Goal: Task Accomplishment & Management: Manage account settings

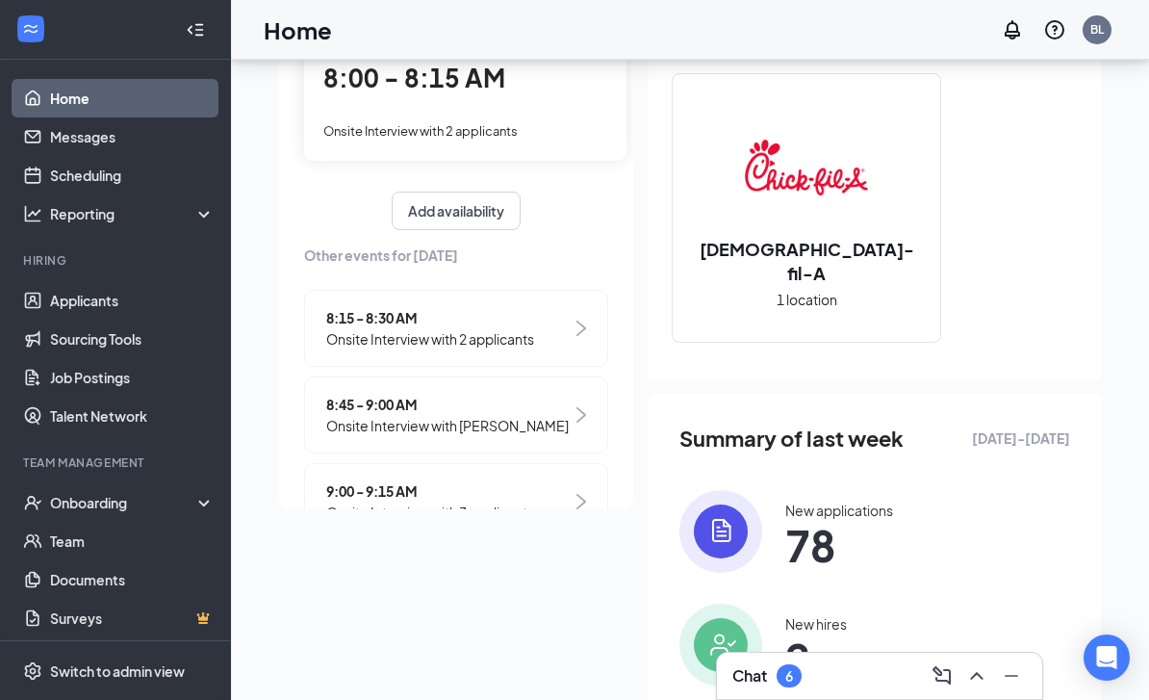
click at [599, 343] on div "8:15 - 8:30 AM Onsite Interview with 2 applicants" at bounding box center [456, 328] width 304 height 77
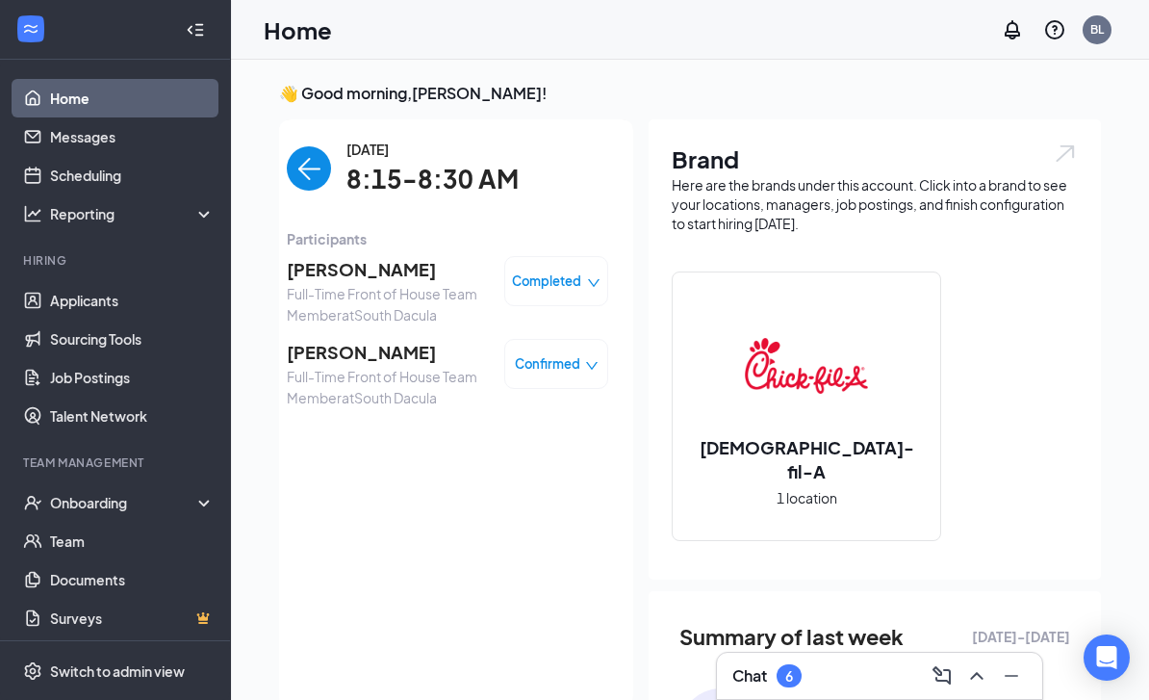
click at [310, 173] on img "back-button" at bounding box center [309, 168] width 44 height 44
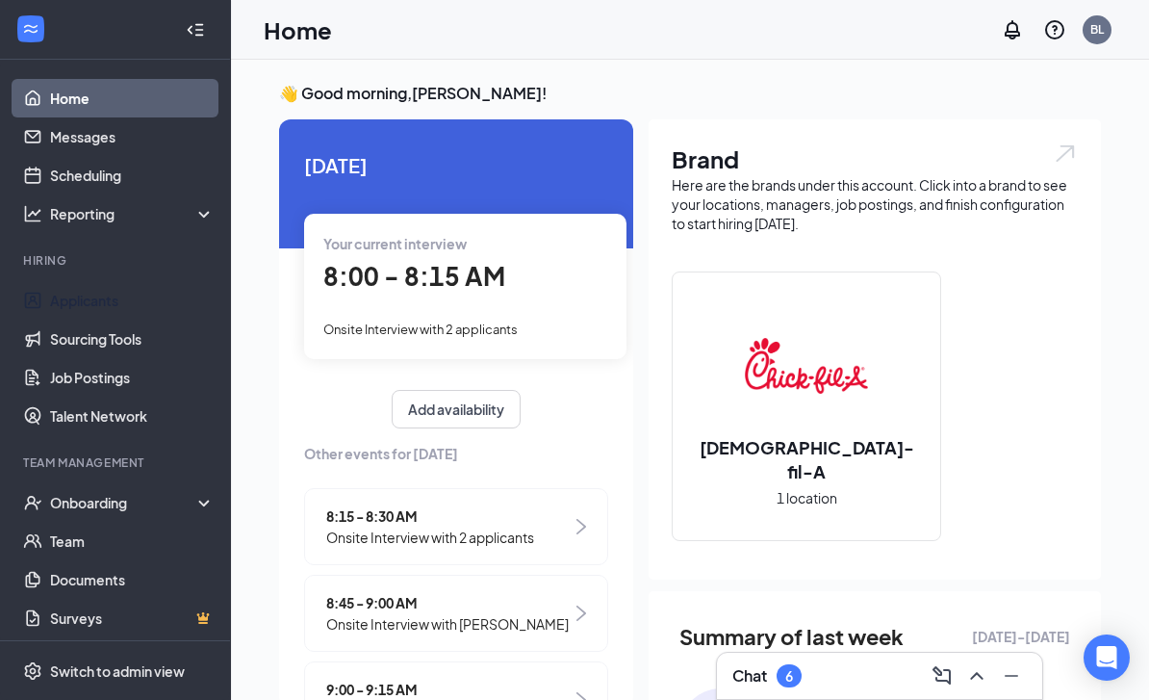
click at [144, 307] on link "Applicants" at bounding box center [132, 300] width 165 height 39
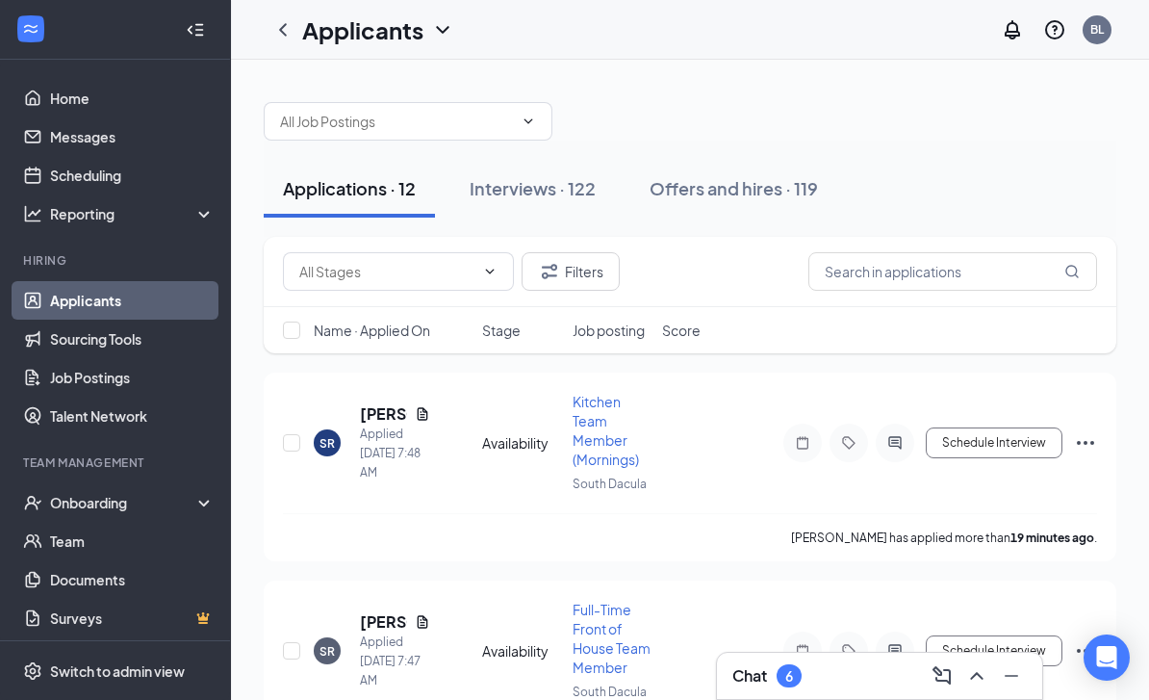
click at [163, 148] on link "Messages" at bounding box center [132, 136] width 165 height 39
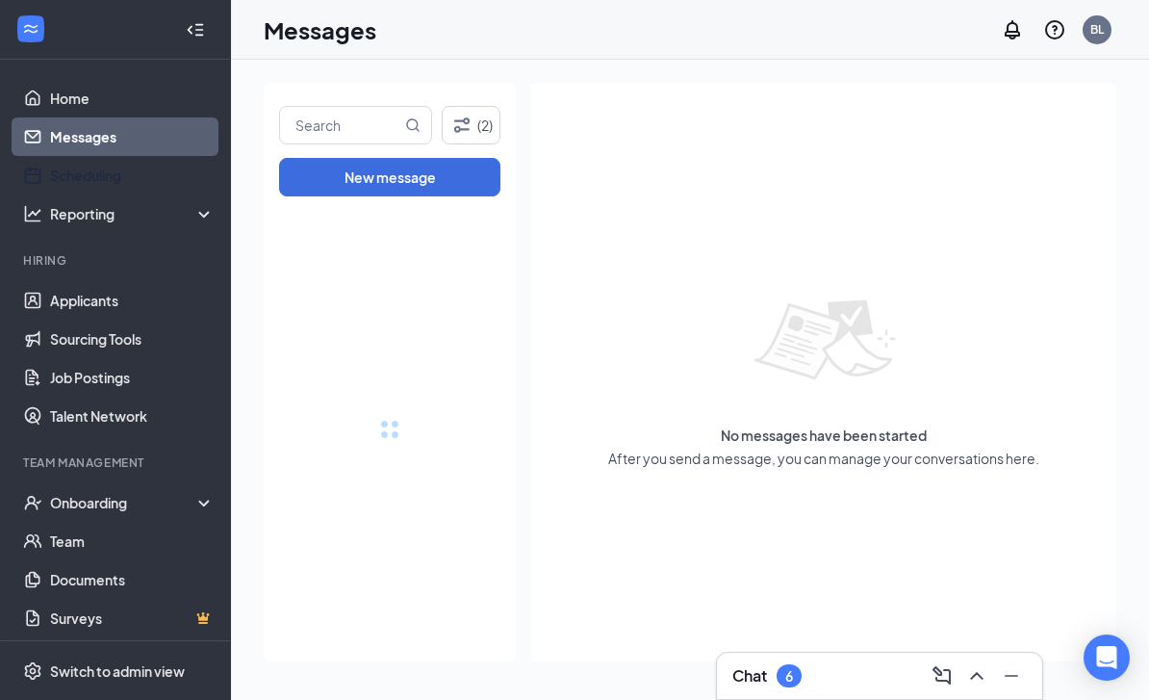
click at [168, 175] on link "Scheduling" at bounding box center [132, 175] width 165 height 39
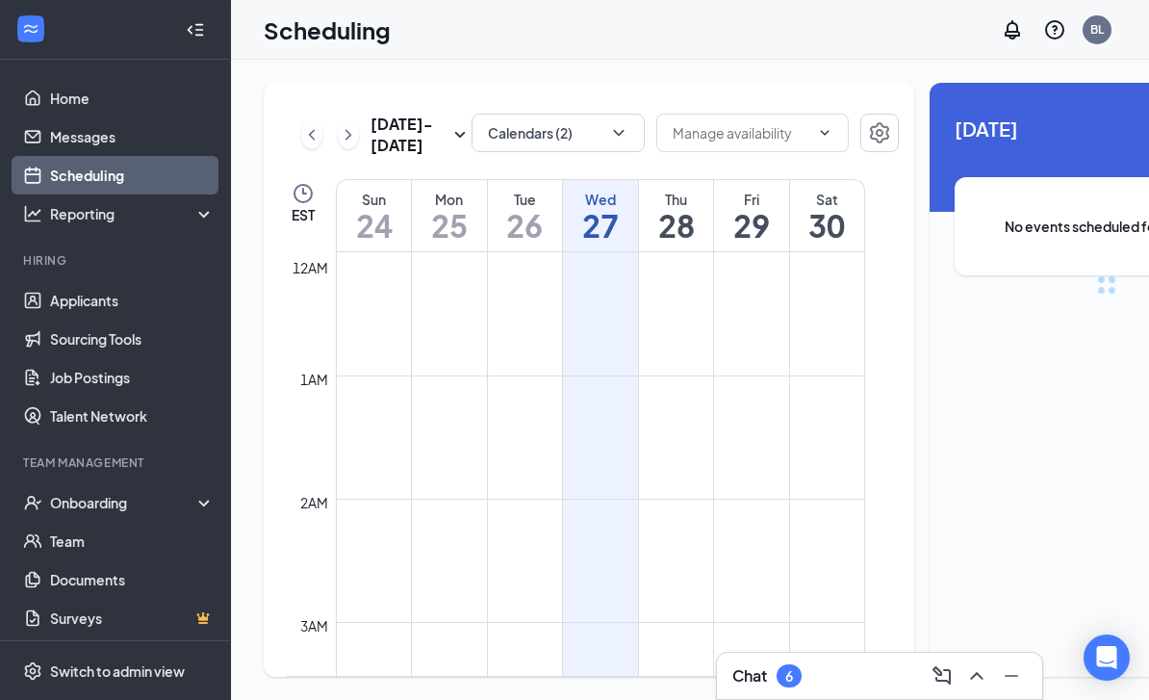
scroll to position [946, 0]
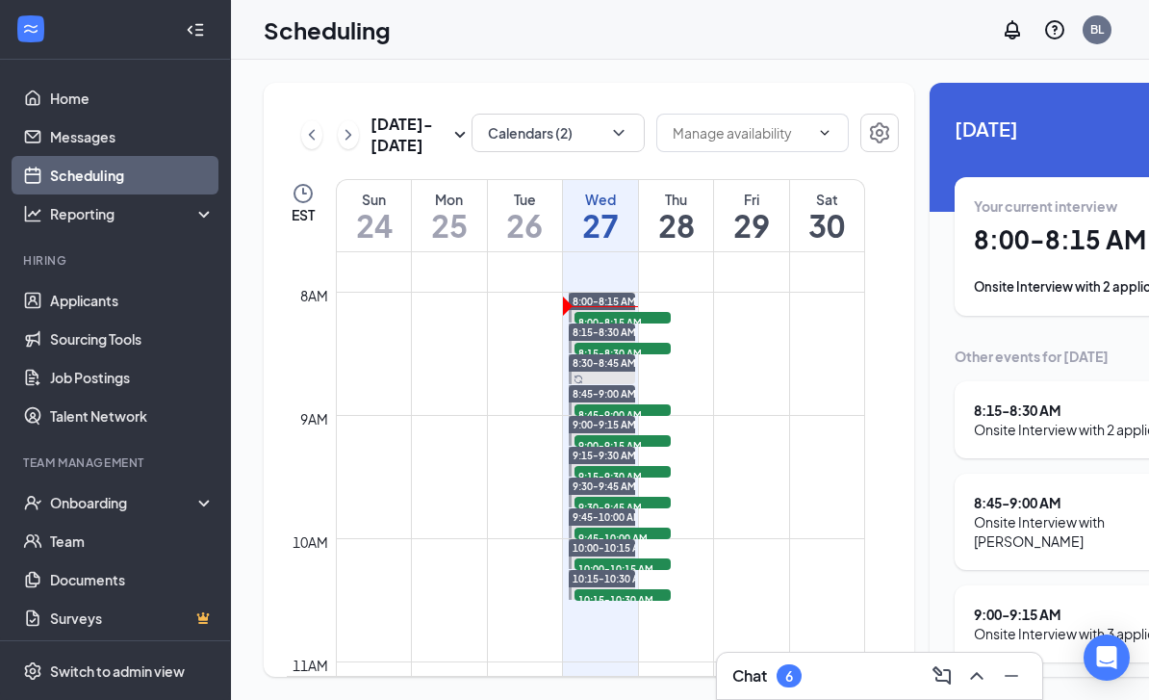
click at [572, 129] on button "Calendars (2)" at bounding box center [558, 133] width 173 height 39
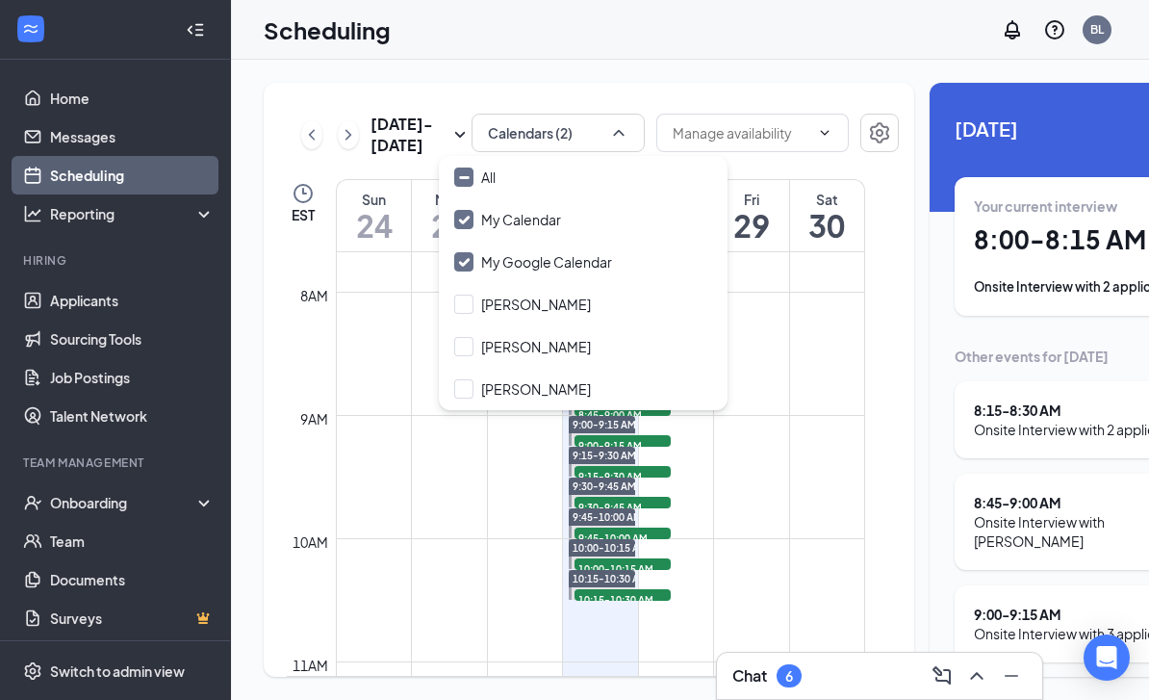
click at [524, 385] on div "[PERSON_NAME]" at bounding box center [536, 388] width 110 height 19
click at [524, 385] on input "[PERSON_NAME]" at bounding box center [522, 388] width 137 height 19
click at [480, 393] on label "[PERSON_NAME]" at bounding box center [522, 388] width 137 height 19
click at [480, 393] on input "[PERSON_NAME]" at bounding box center [522, 388] width 137 height 19
click at [483, 393] on div "[PERSON_NAME]" at bounding box center [536, 388] width 110 height 19
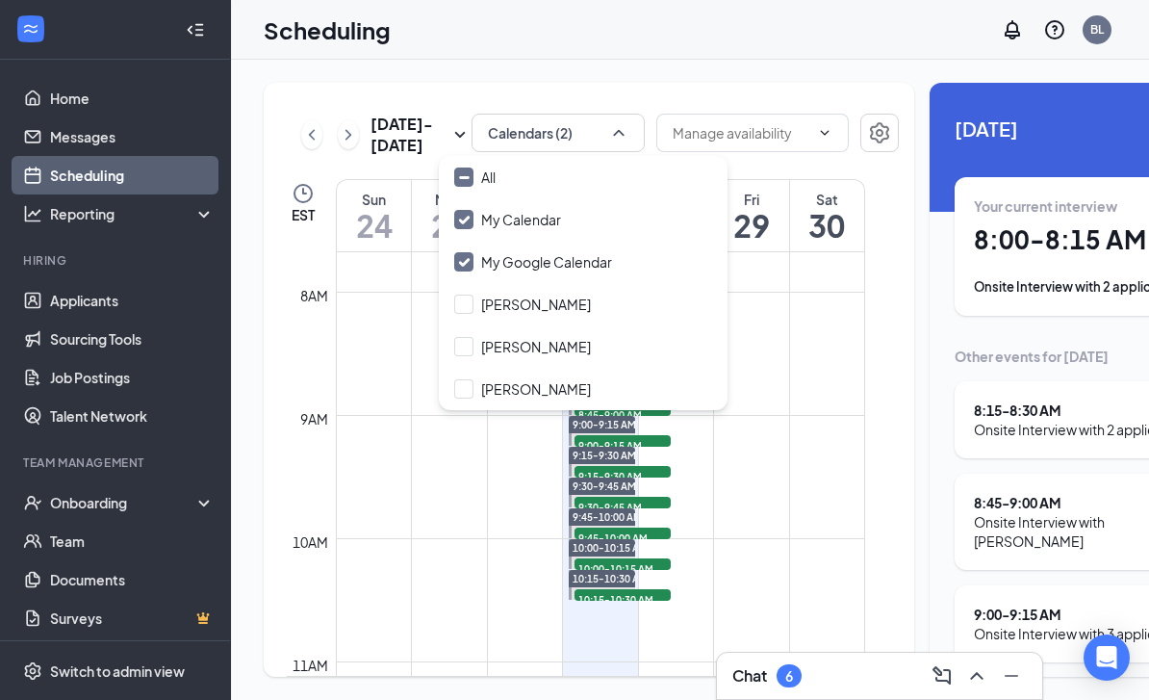
click at [483, 393] on input "[PERSON_NAME]" at bounding box center [522, 388] width 137 height 19
checkbox input "false"
click at [454, 225] on div at bounding box center [463, 219] width 19 height 19
click at [454, 225] on input "My Calendar" at bounding box center [507, 219] width 107 height 19
checkbox input "true"
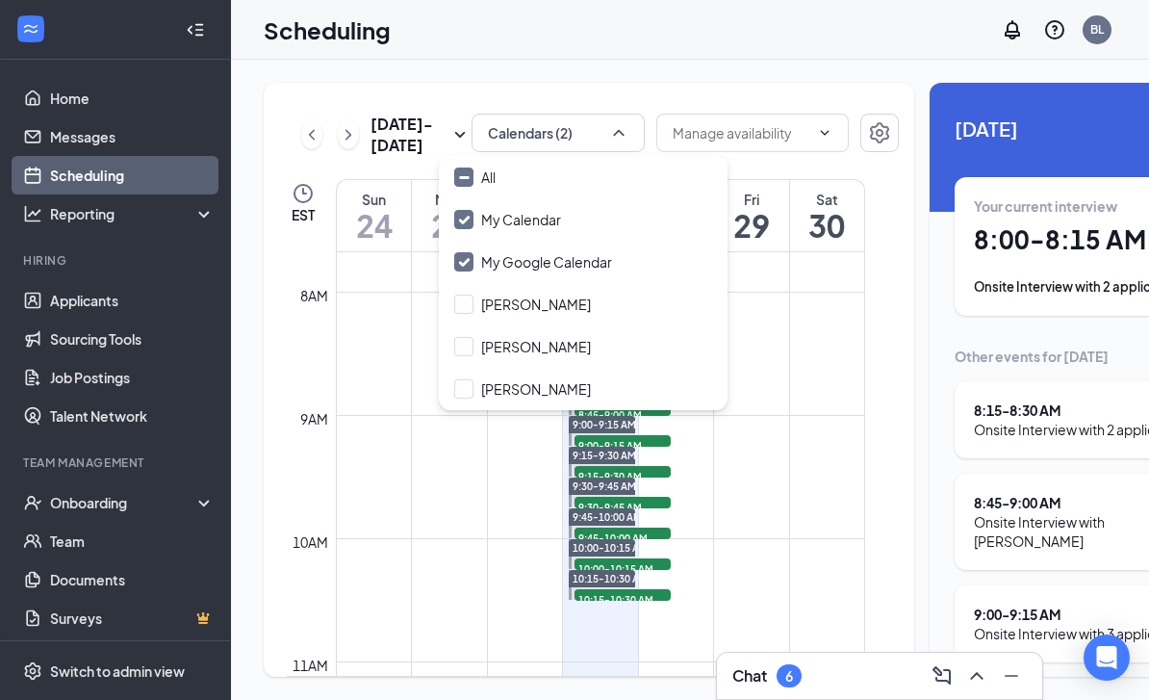
click at [469, 252] on div at bounding box center [463, 261] width 19 height 19
click at [469, 252] on input "My Google Calendar" at bounding box center [533, 261] width 158 height 19
checkbox input "true"
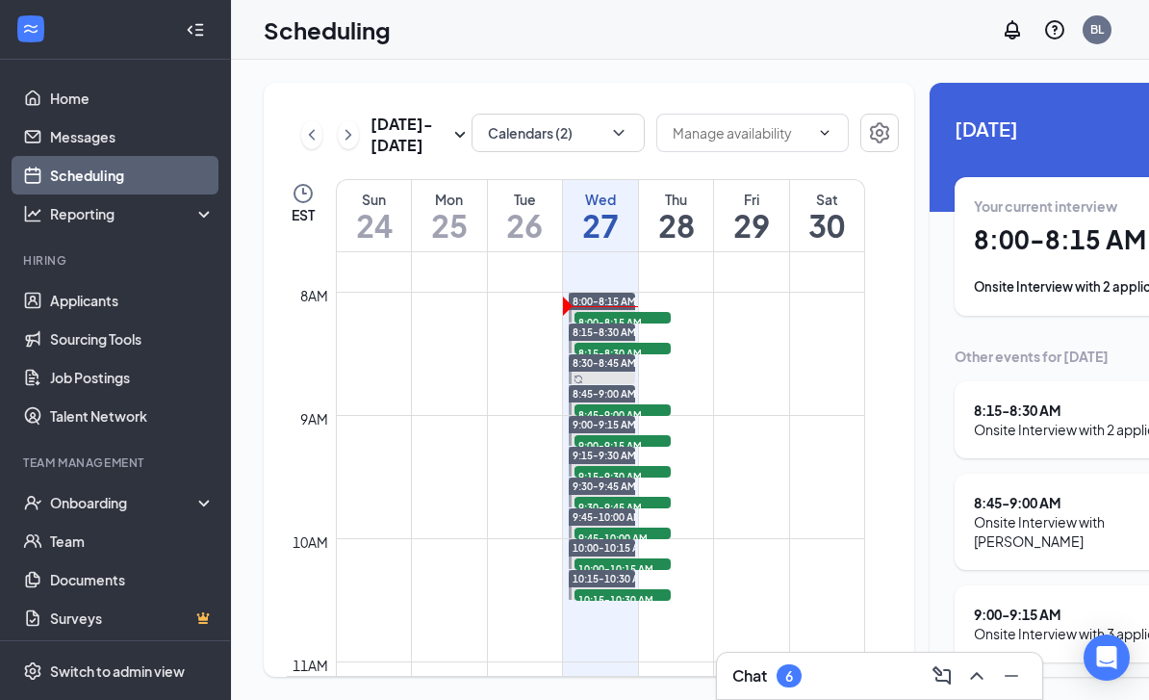
click at [501, 538] on td at bounding box center [600, 522] width 529 height 31
click at [166, 293] on link "Applicants" at bounding box center [132, 300] width 165 height 39
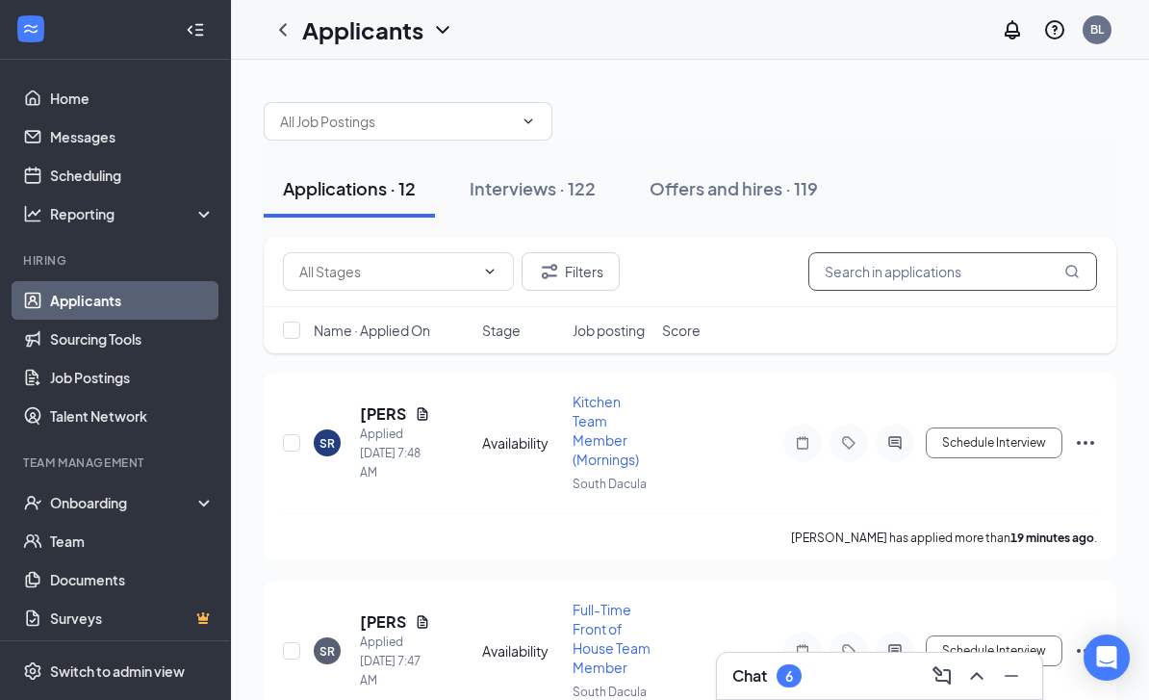
click at [933, 277] on input "text" at bounding box center [953, 271] width 289 height 39
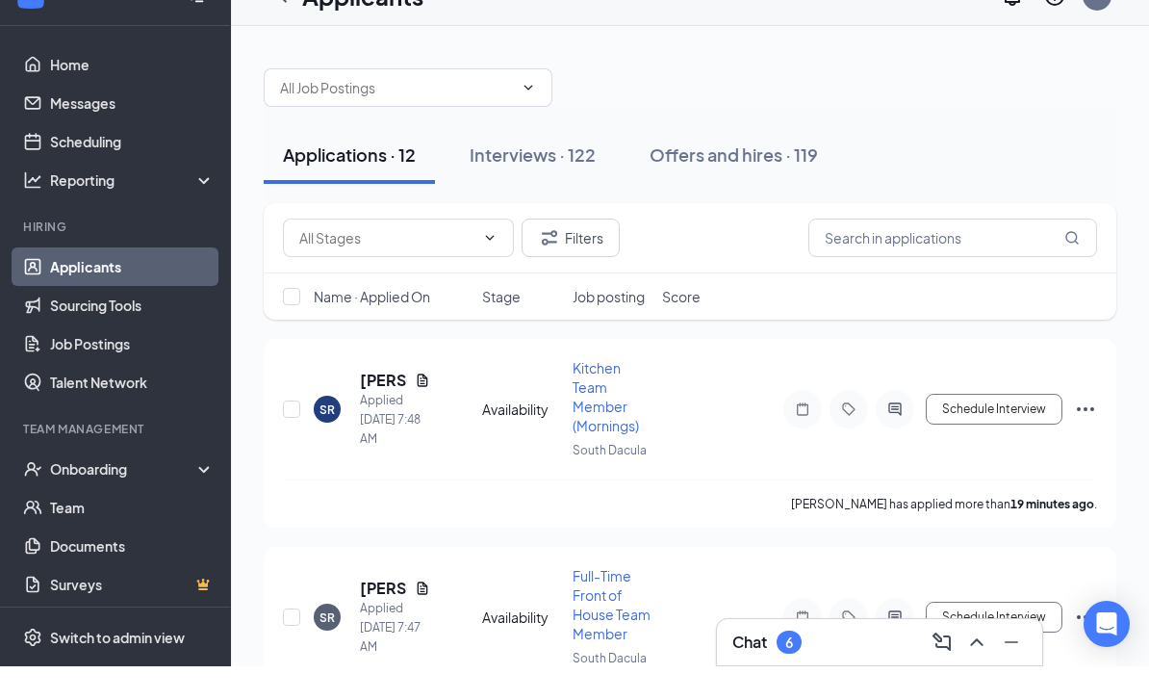
click at [510, 176] on div "Interviews · 122" at bounding box center [533, 188] width 126 height 24
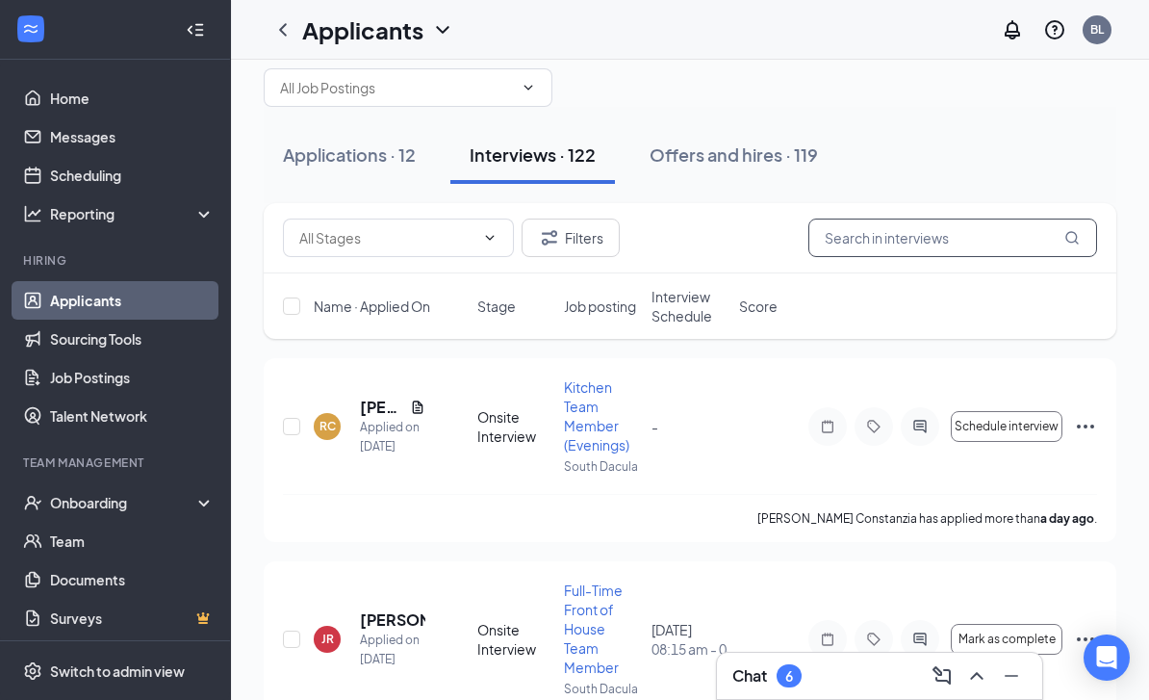
click at [951, 254] on input "text" at bounding box center [953, 238] width 289 height 39
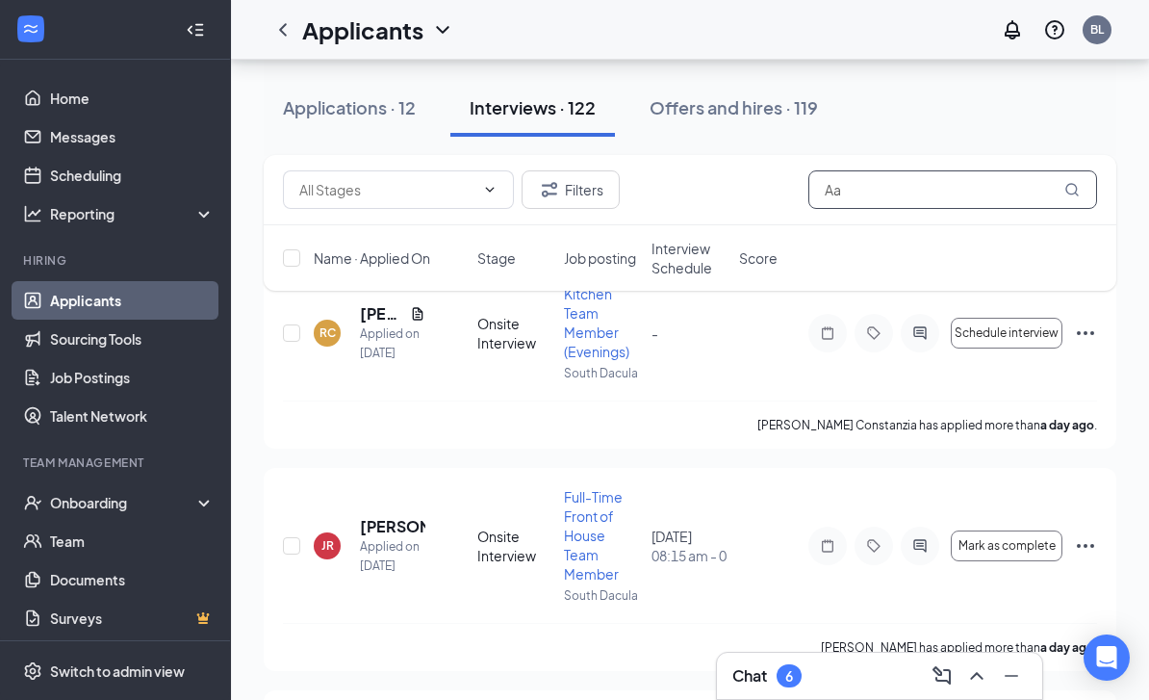
scroll to position [63, 0]
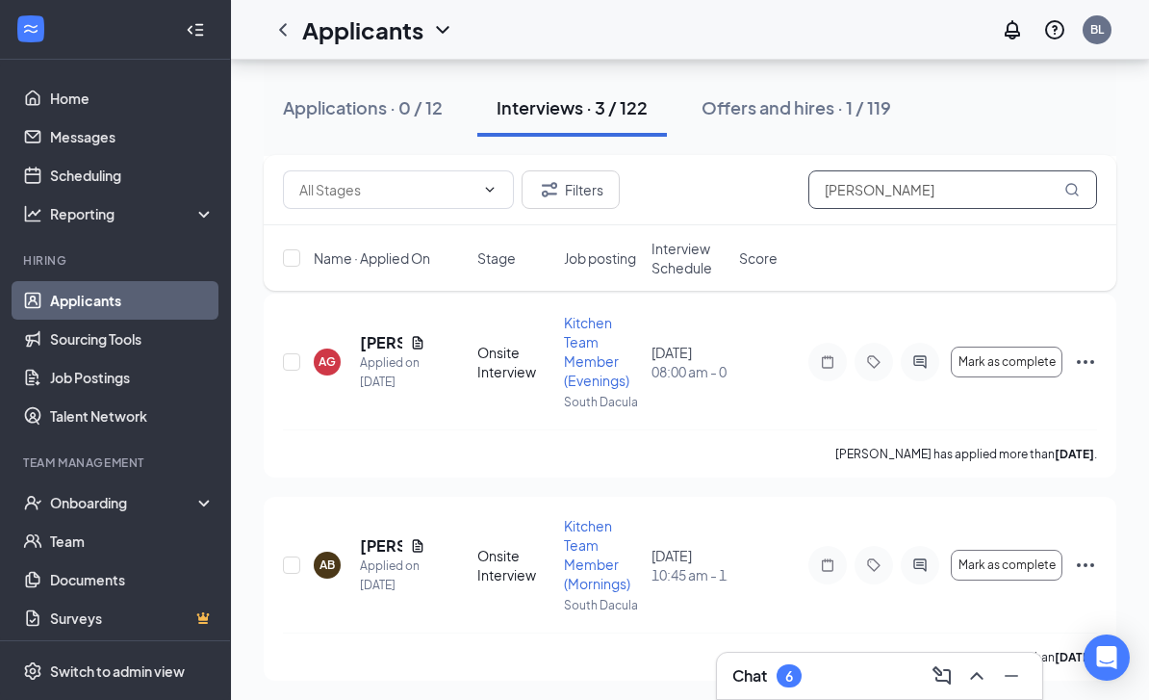
scroll to position [300, 0]
click at [1104, 359] on div "AG [PERSON_NAME] Applied on [DATE] Onsite Interview Kitchen Team Member (Evenin…" at bounding box center [690, 387] width 853 height 184
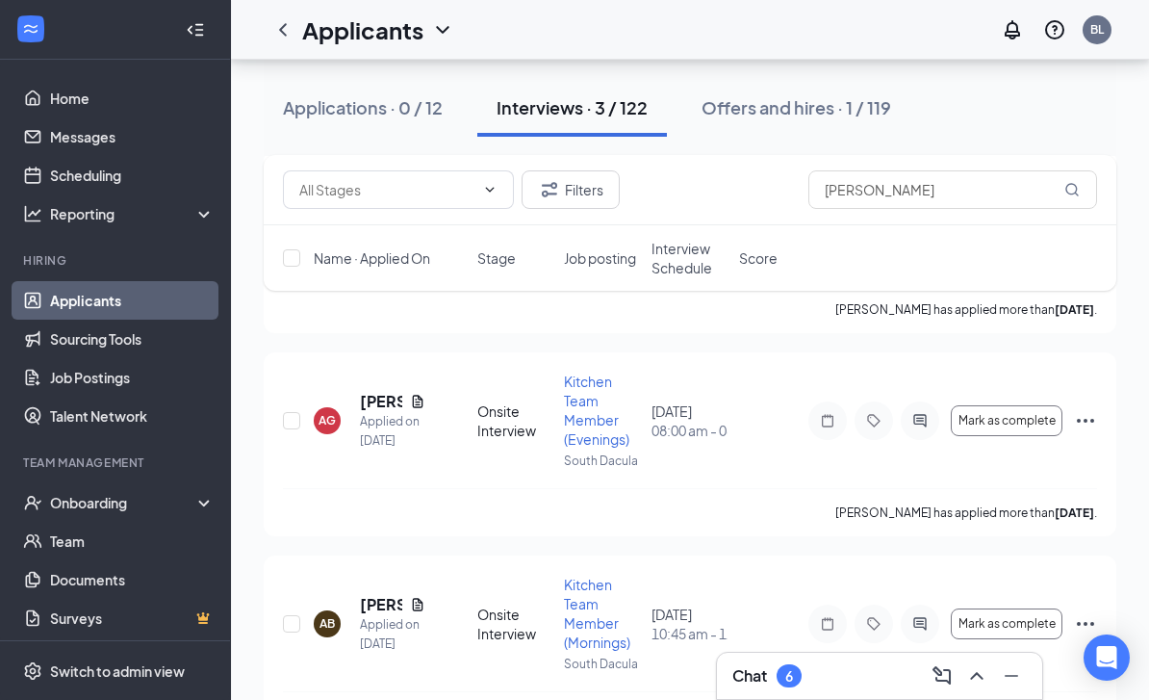
click at [1088, 421] on icon "Ellipses" at bounding box center [1085, 420] width 23 height 23
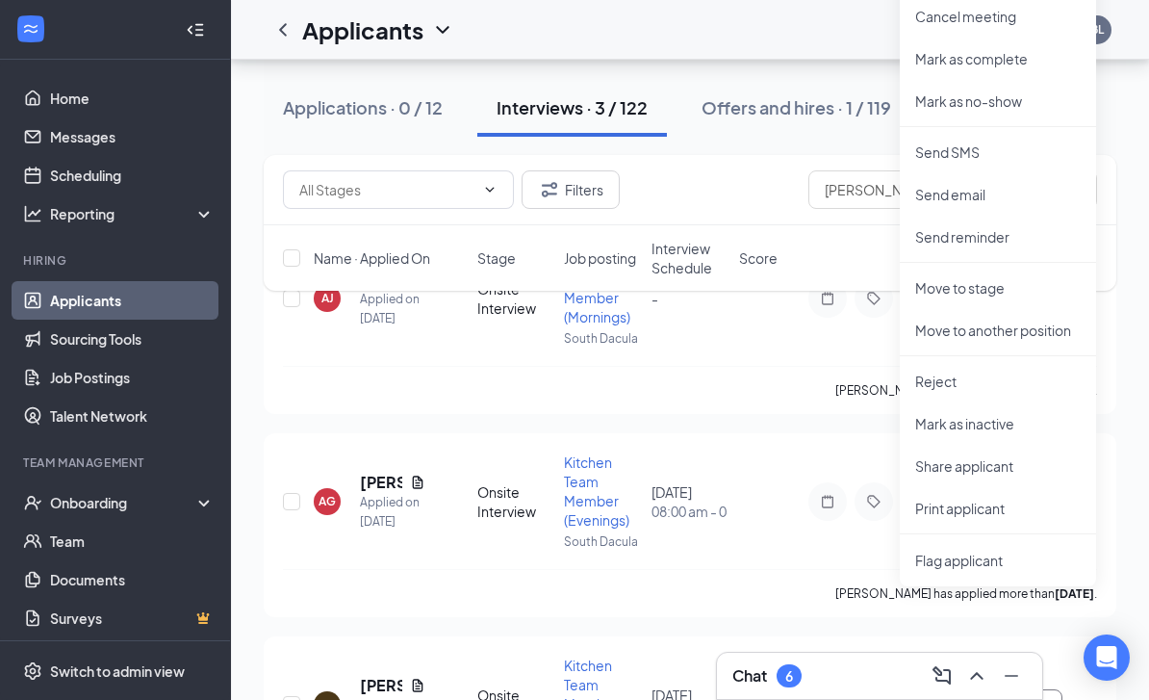
scroll to position [158, 0]
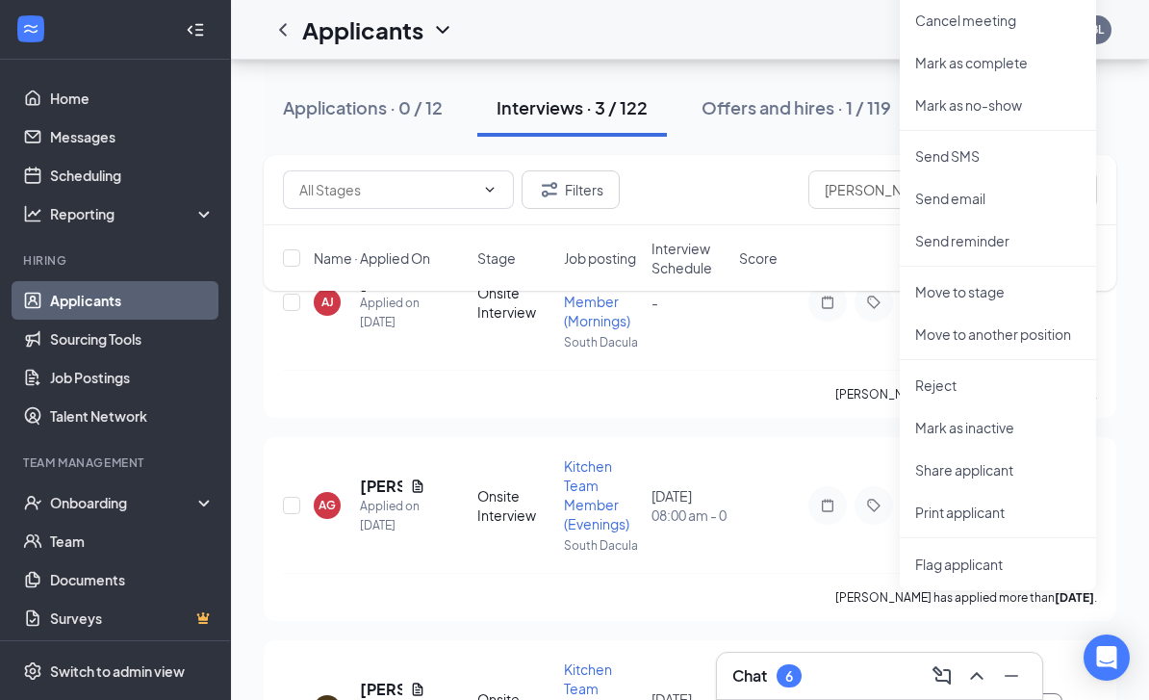
click at [1005, 276] on li "Move to stage" at bounding box center [998, 291] width 196 height 42
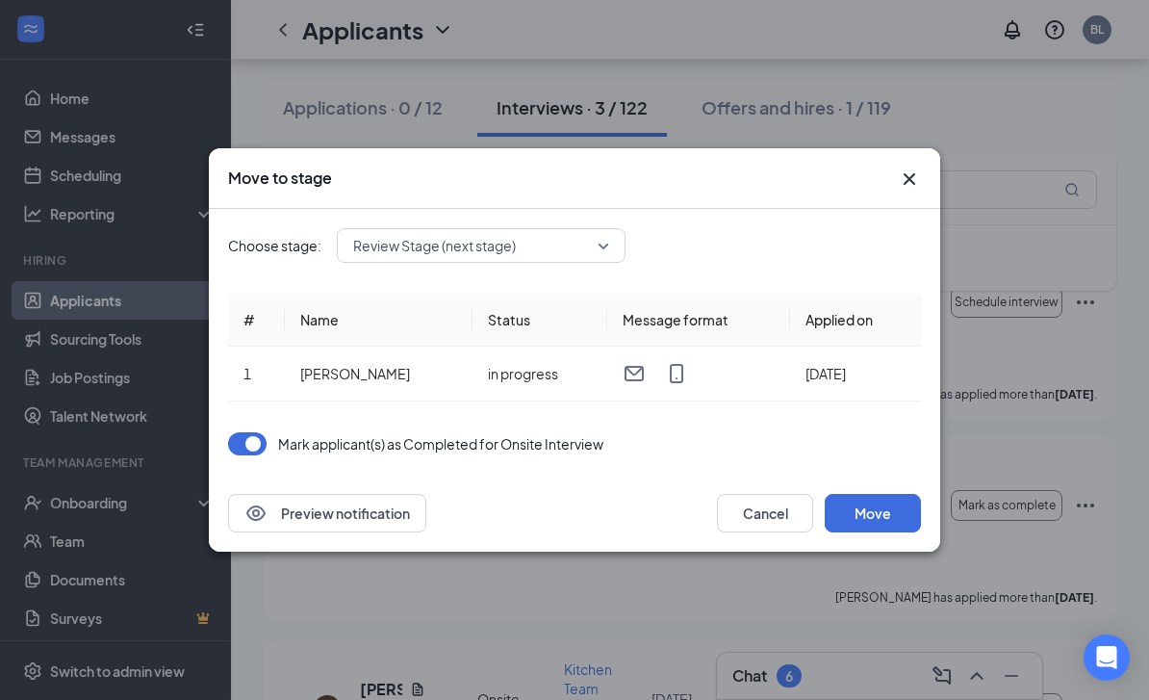
click at [893, 532] on button "Move" at bounding box center [873, 513] width 96 height 39
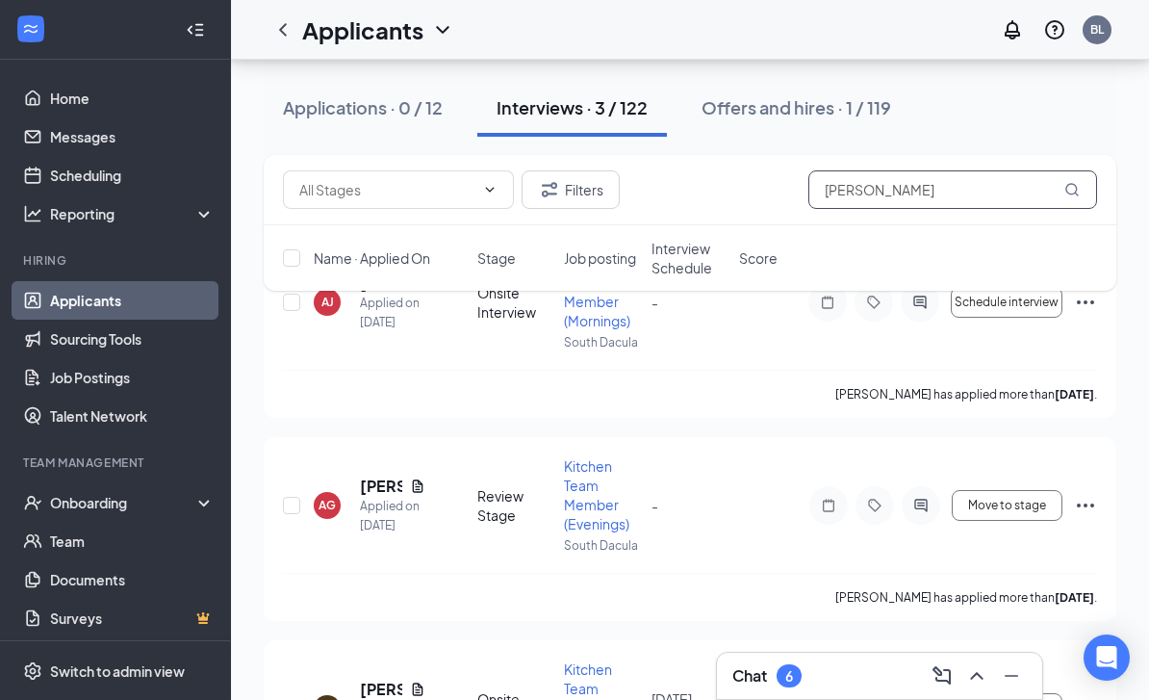
click at [969, 208] on input "[PERSON_NAME]" at bounding box center [953, 189] width 289 height 39
type input "A"
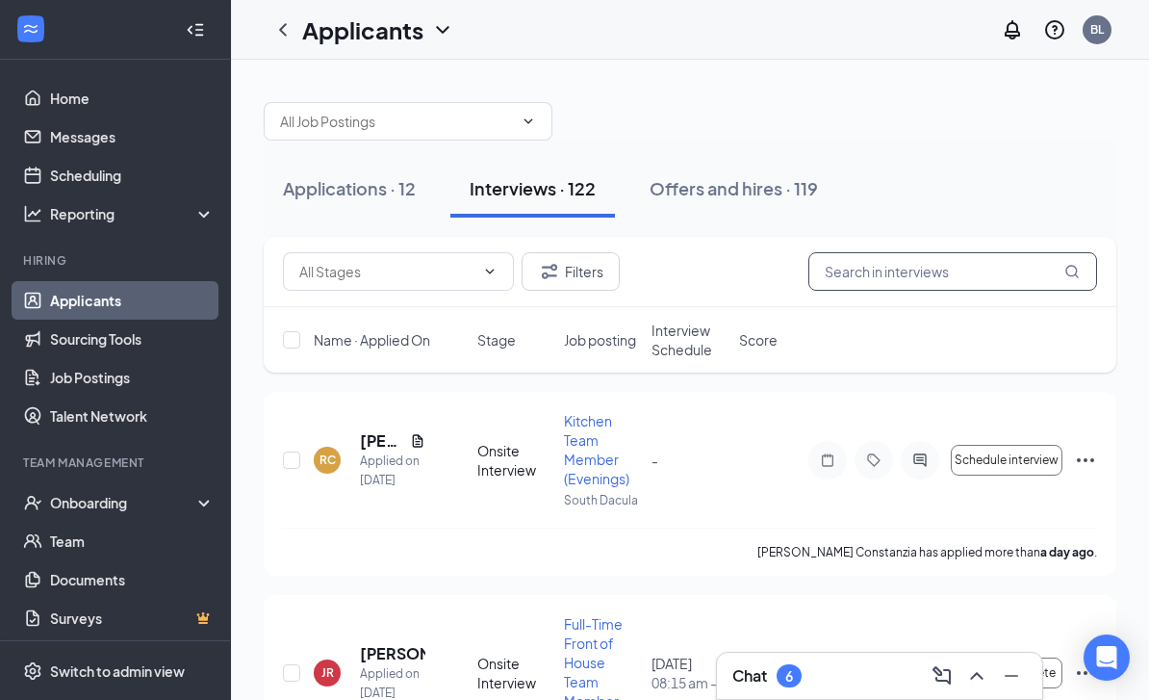
click at [947, 276] on input "text" at bounding box center [953, 271] width 289 height 39
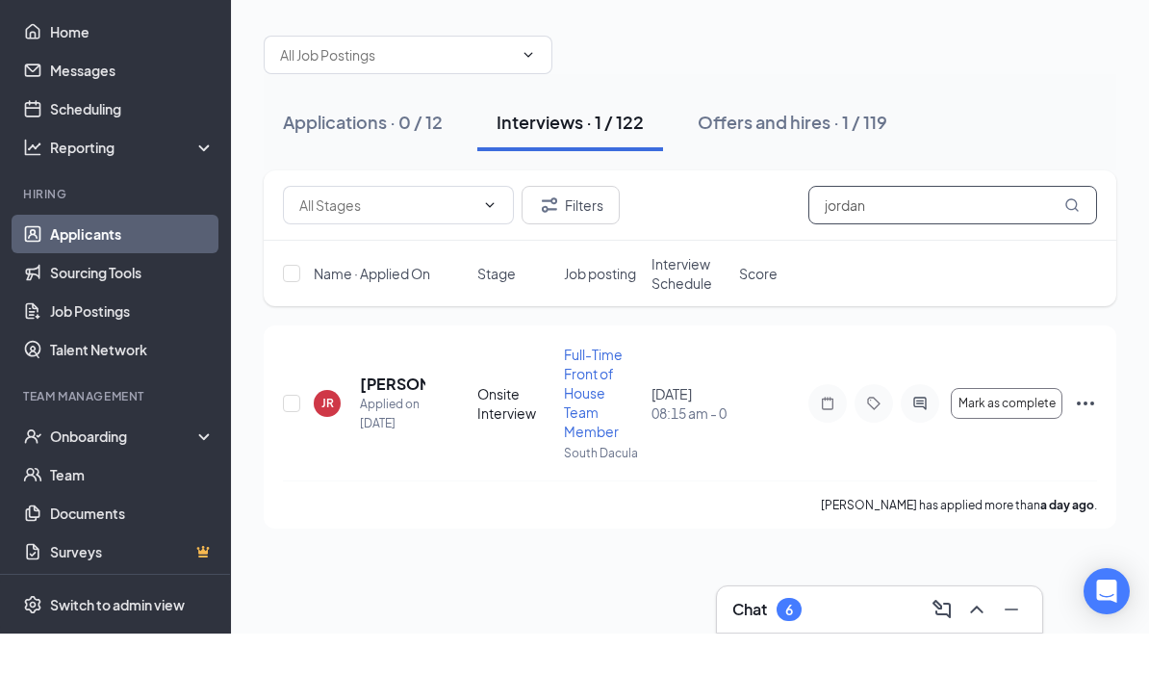
scroll to position [56, 0]
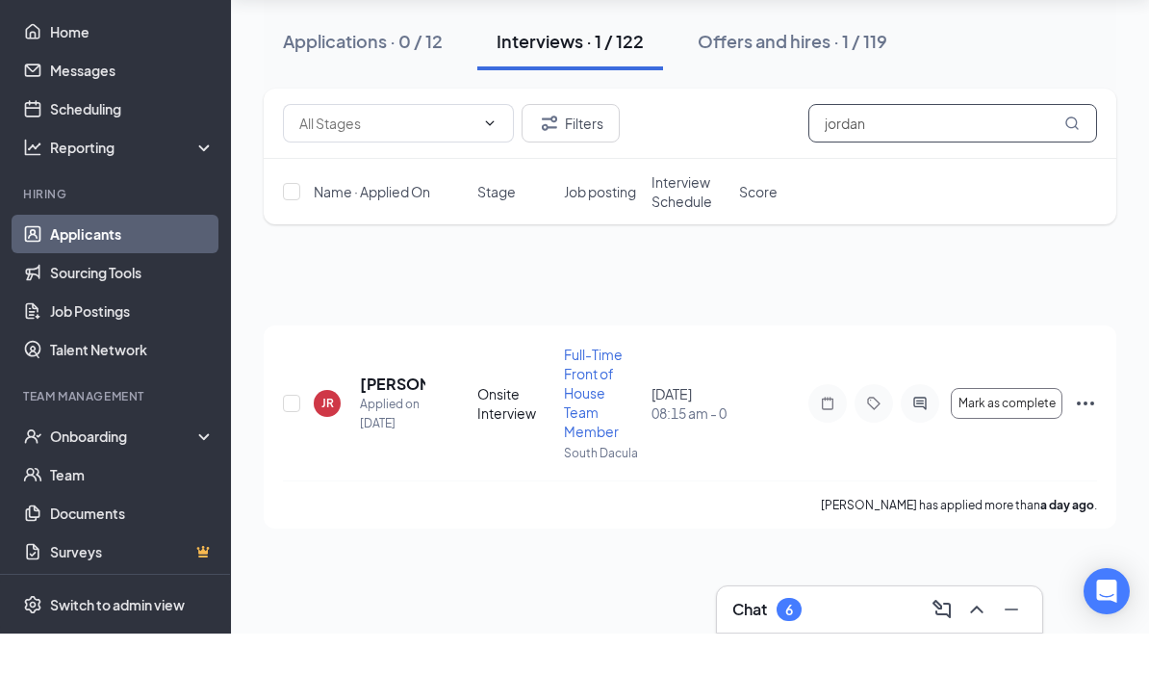
type input "jordan"
click at [1076, 458] on icon "Ellipses" at bounding box center [1085, 469] width 23 height 23
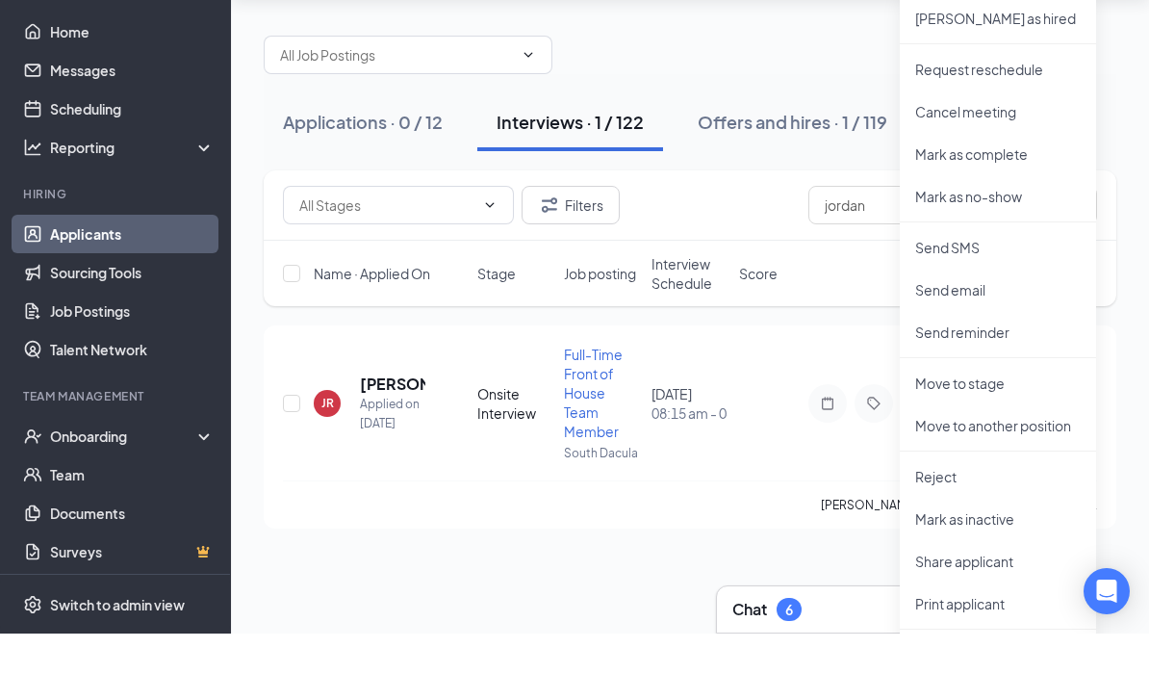
scroll to position [63, 0]
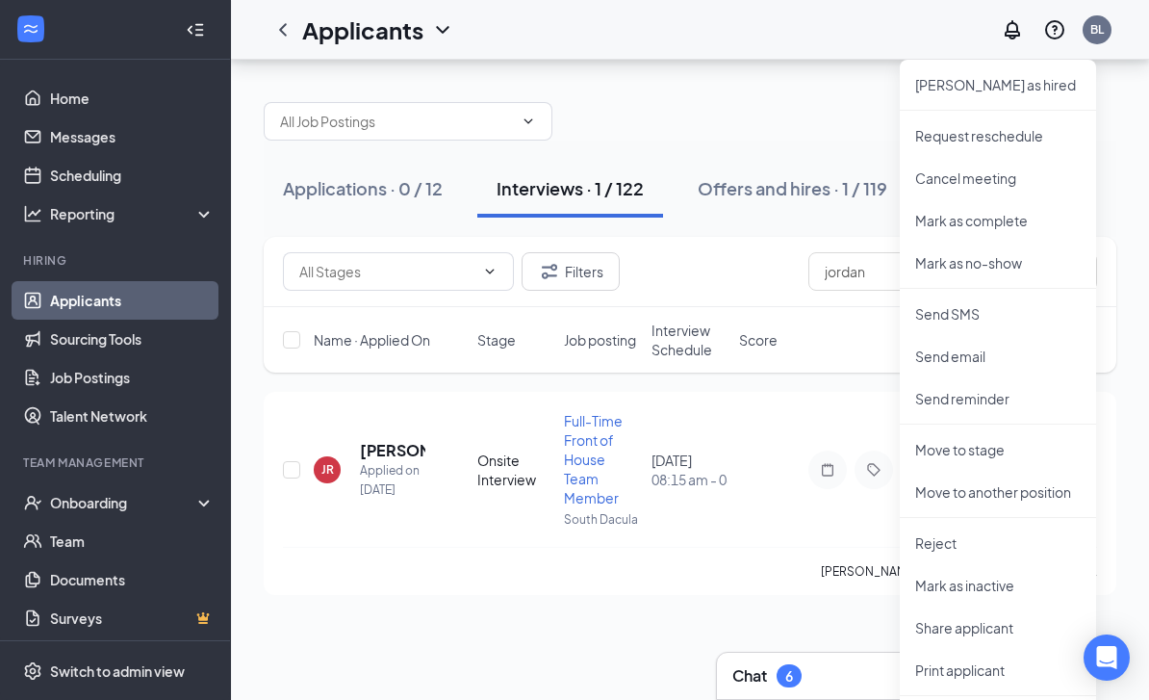
click at [998, 440] on p "Move to stage" at bounding box center [998, 449] width 166 height 19
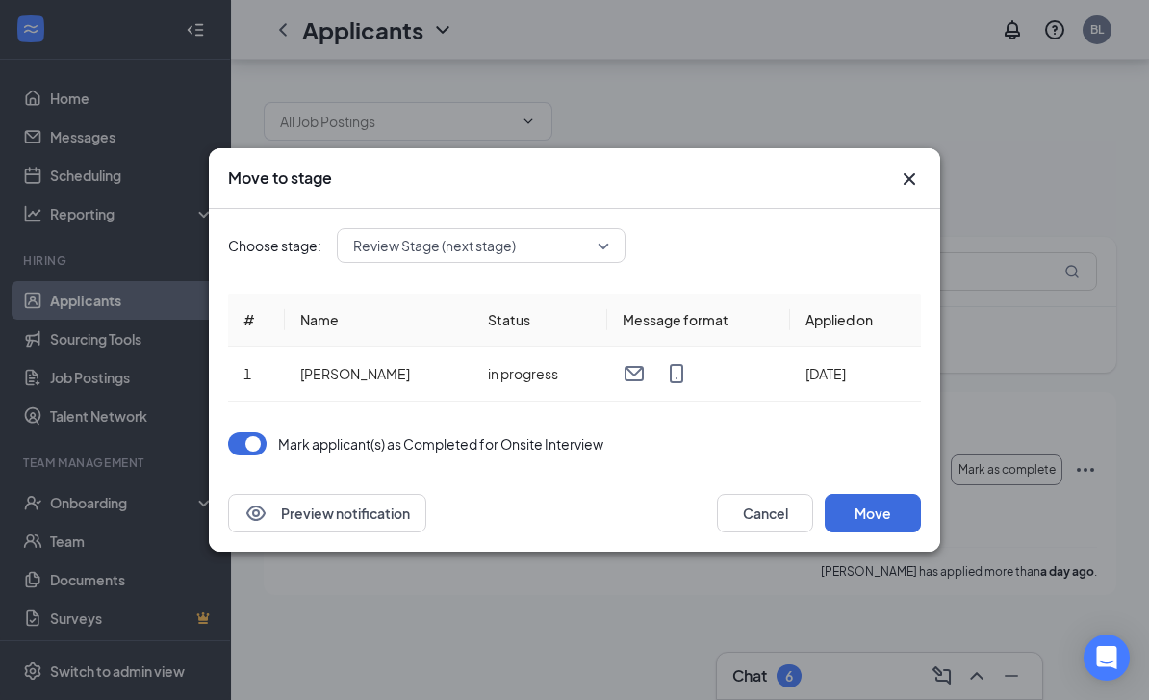
click at [889, 510] on button "Move" at bounding box center [873, 513] width 96 height 39
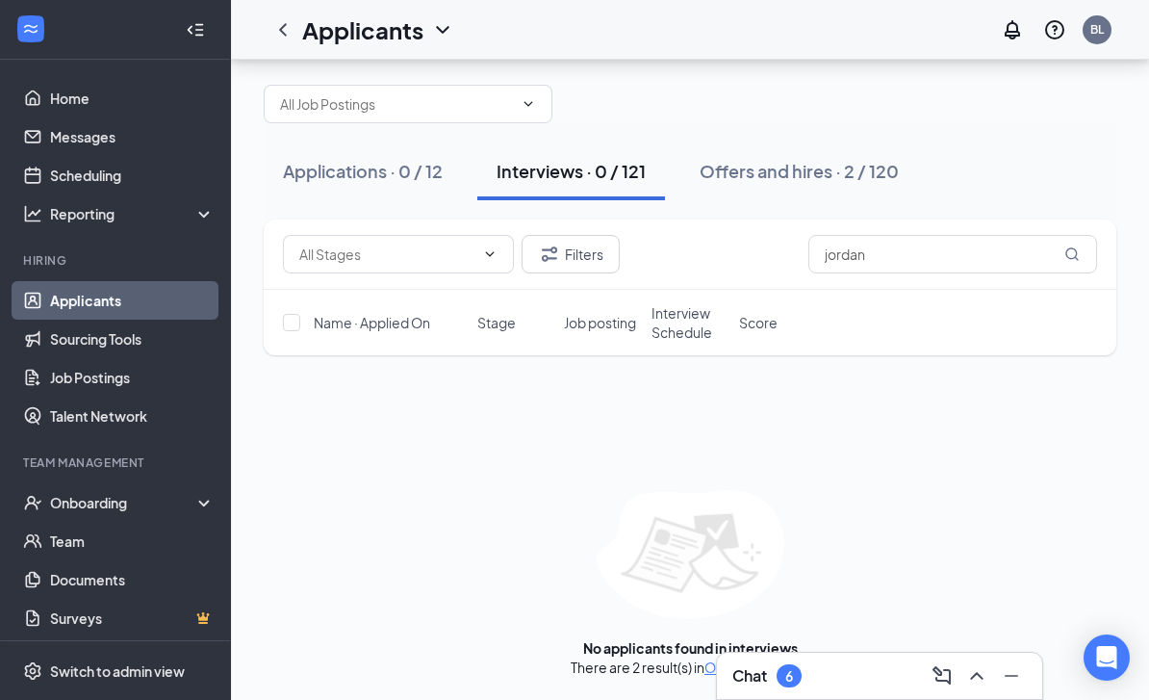
click at [838, 149] on button "Offers and hires · 2 / 120" at bounding box center [800, 171] width 238 height 58
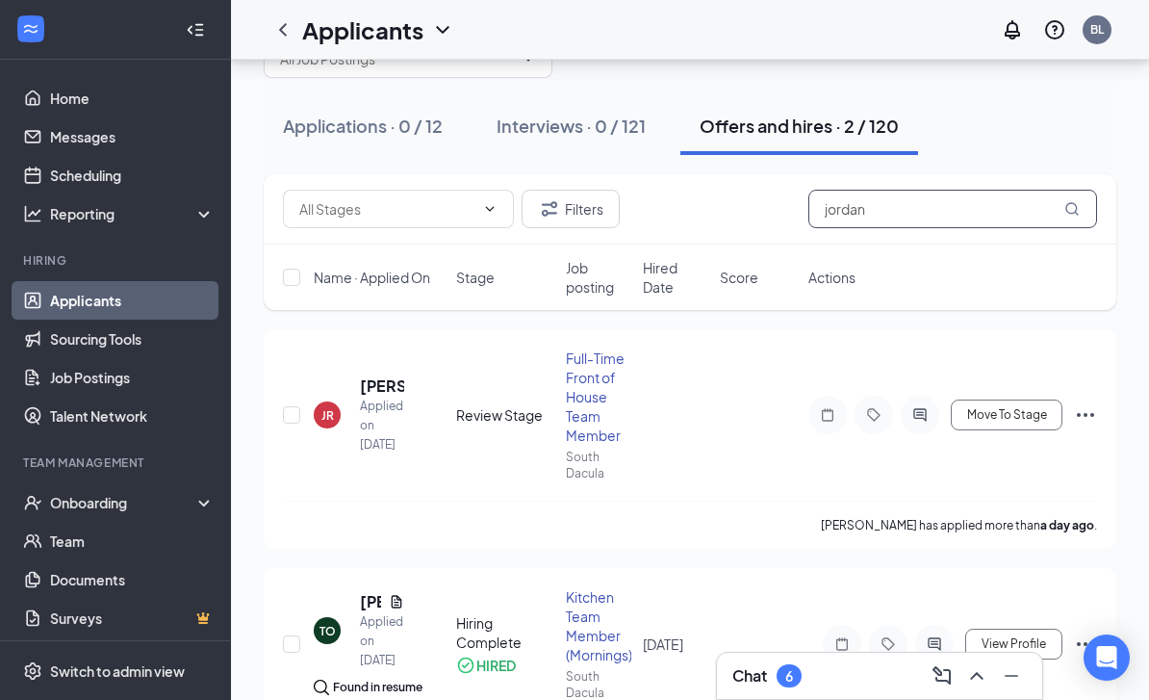
click at [939, 215] on input "jordan" at bounding box center [953, 209] width 289 height 39
type input "j"
